Goal: Book appointment/travel/reservation

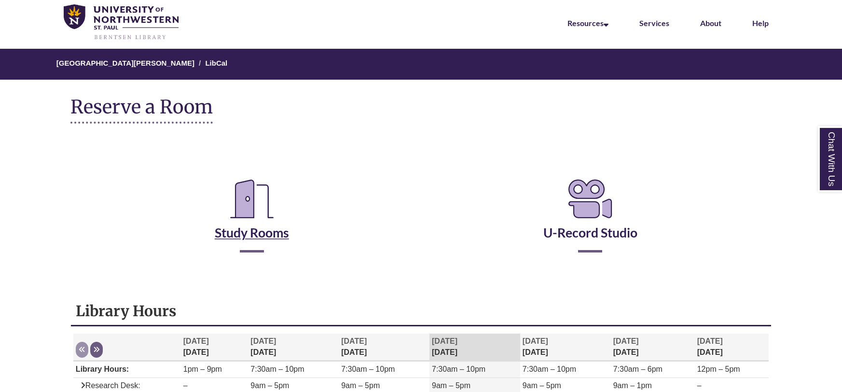
scroll to position [40, 0]
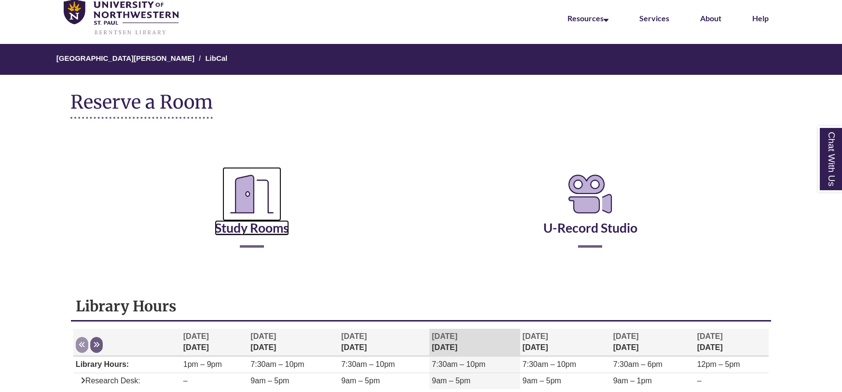
click at [271, 229] on link "Study Rooms" at bounding box center [252, 216] width 74 height 40
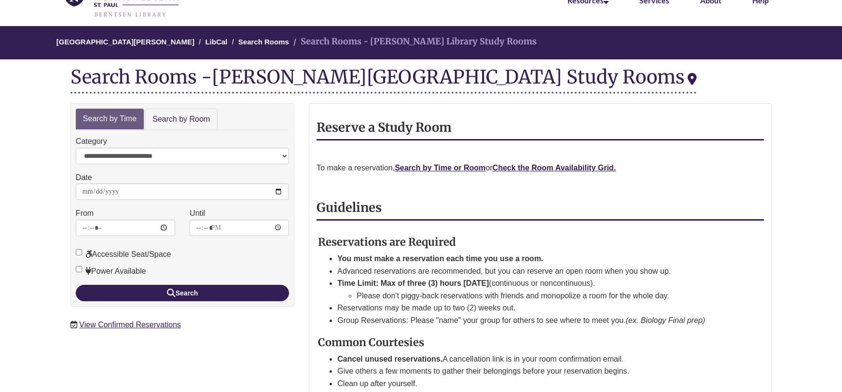
scroll to position [61, 0]
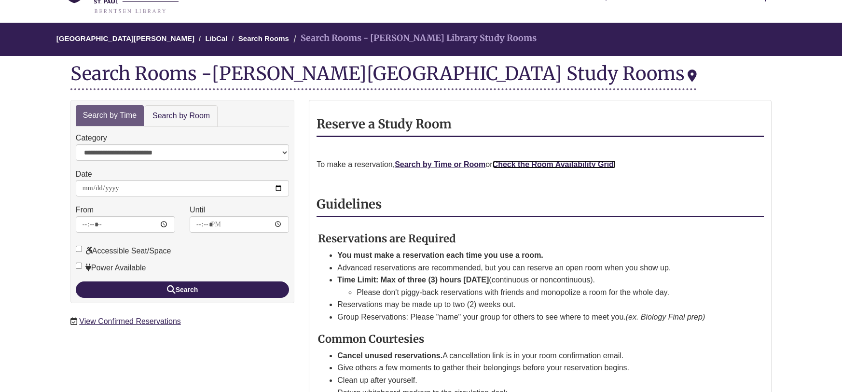
click at [539, 162] on strong "Check the Room Availability Grid." at bounding box center [554, 164] width 123 height 8
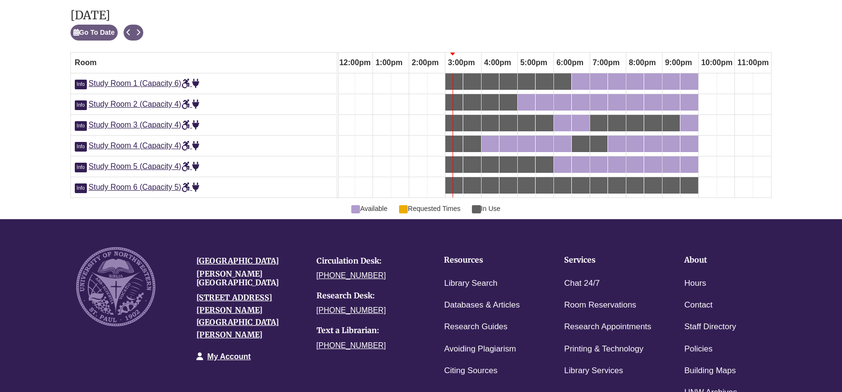
scroll to position [553, 0]
